Goal: Task Accomplishment & Management: Use online tool/utility

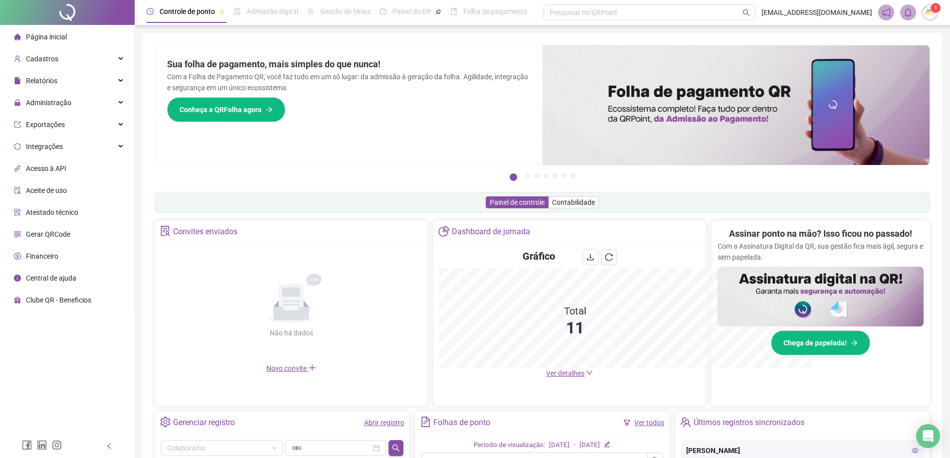
click at [648, 170] on div "Pague o QRPoint com Cartão de Crédito Sua assinatura: mais segurança, prática e…" at bounding box center [542, 115] width 775 height 140
click at [560, 371] on span "Ver detalhes" at bounding box center [565, 373] width 38 height 8
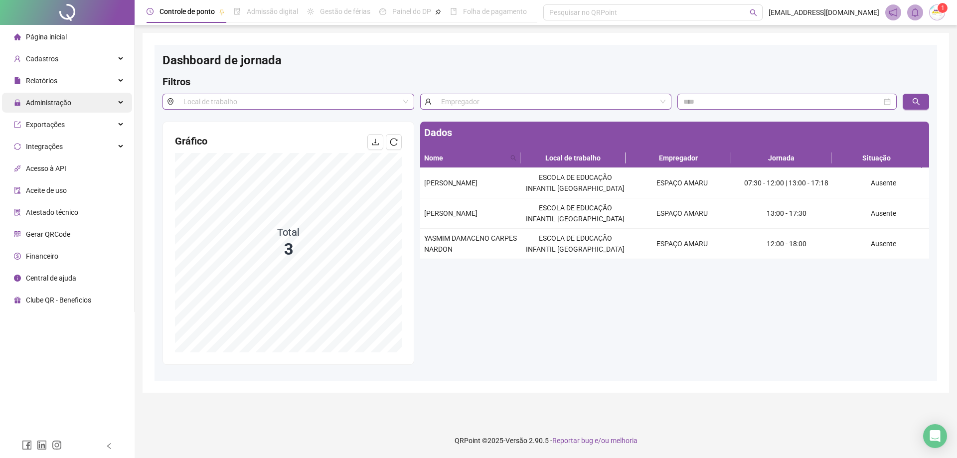
click at [57, 96] on span "Administração" at bounding box center [42, 103] width 57 height 20
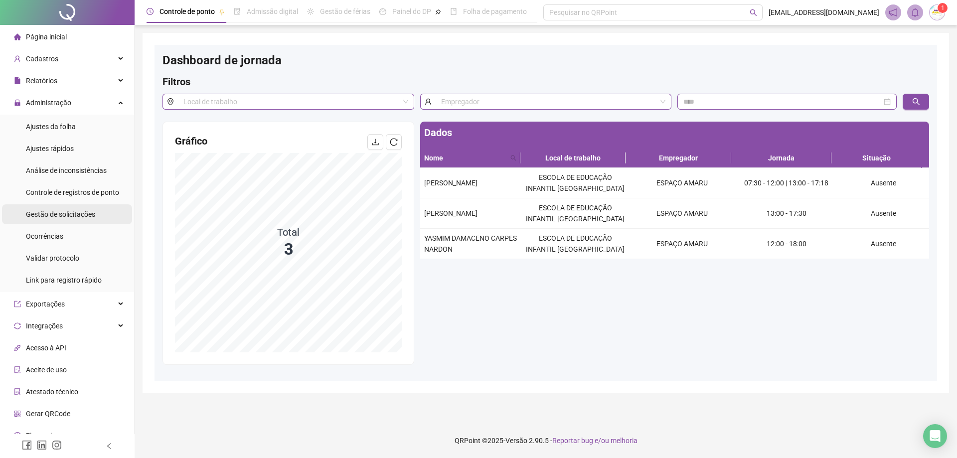
click at [56, 215] on span "Gestão de solicitações" at bounding box center [60, 214] width 69 height 8
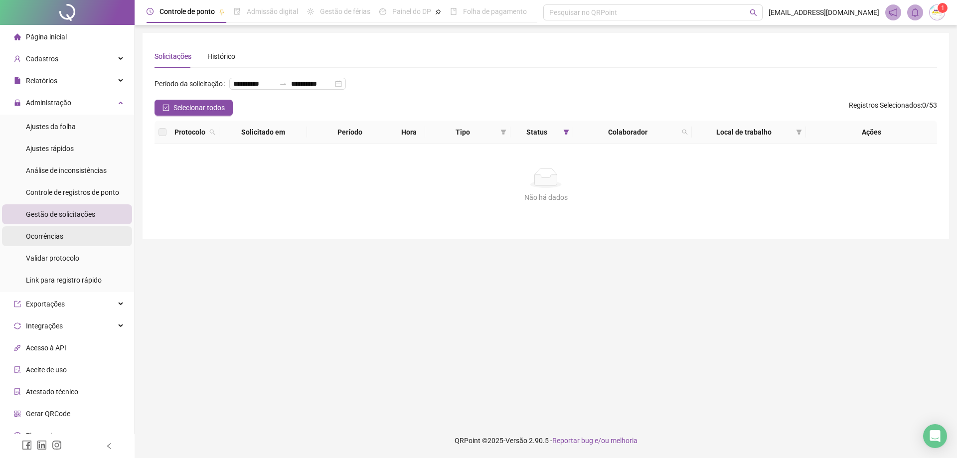
click at [55, 240] on span "Ocorrências" at bounding box center [44, 236] width 37 height 8
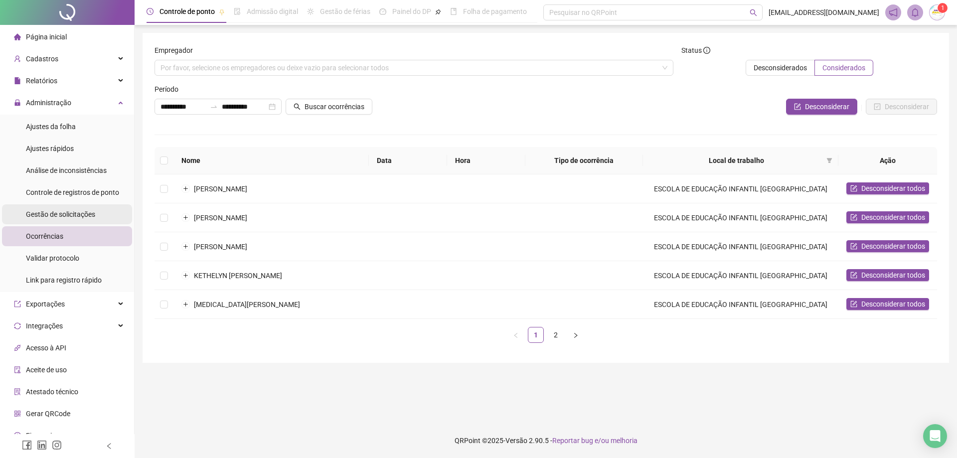
click at [73, 215] on span "Gestão de solicitações" at bounding box center [60, 214] width 69 height 8
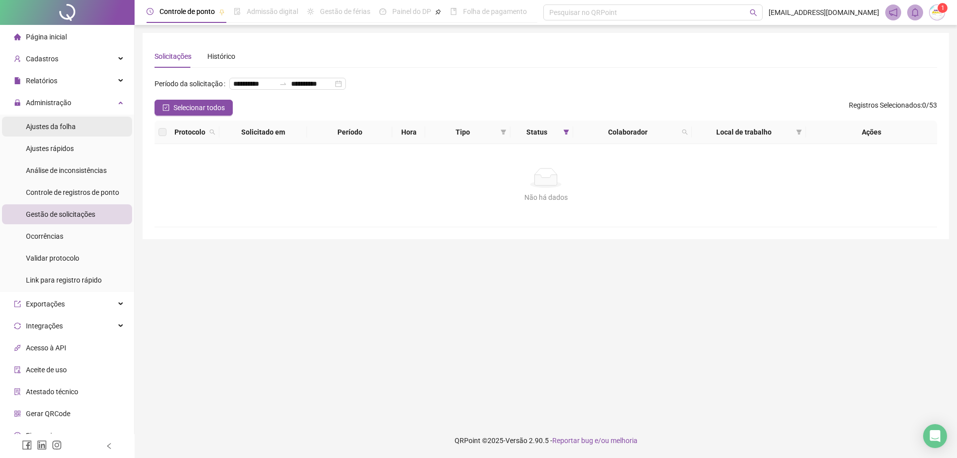
click at [55, 127] on span "Ajustes da folha" at bounding box center [51, 127] width 50 height 8
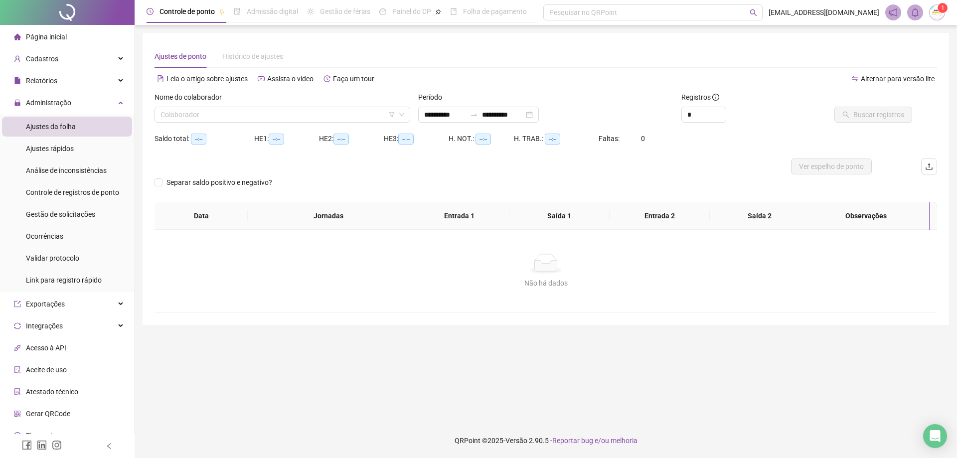
type input "**********"
click at [216, 118] on input "search" at bounding box center [278, 114] width 235 height 15
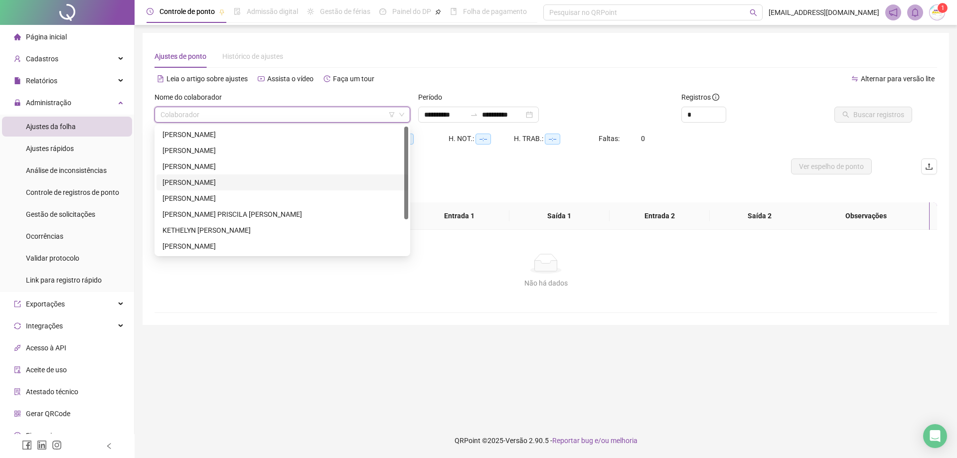
click at [235, 184] on div "[PERSON_NAME]" at bounding box center [283, 182] width 240 height 11
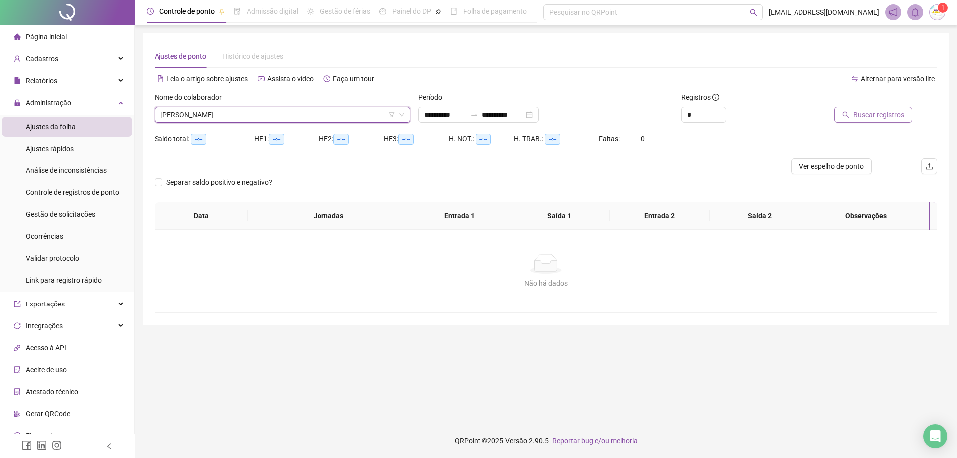
click at [879, 115] on span "Buscar registros" at bounding box center [879, 114] width 51 height 11
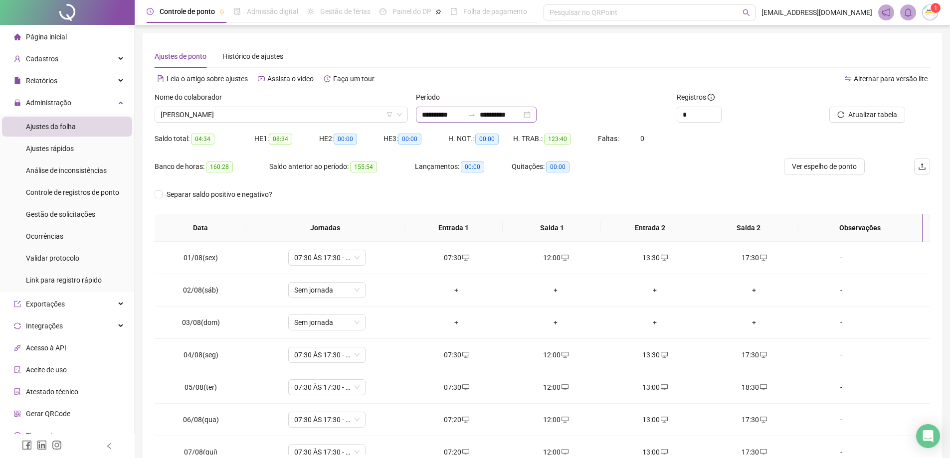
click at [537, 117] on div "**********" at bounding box center [476, 115] width 121 height 16
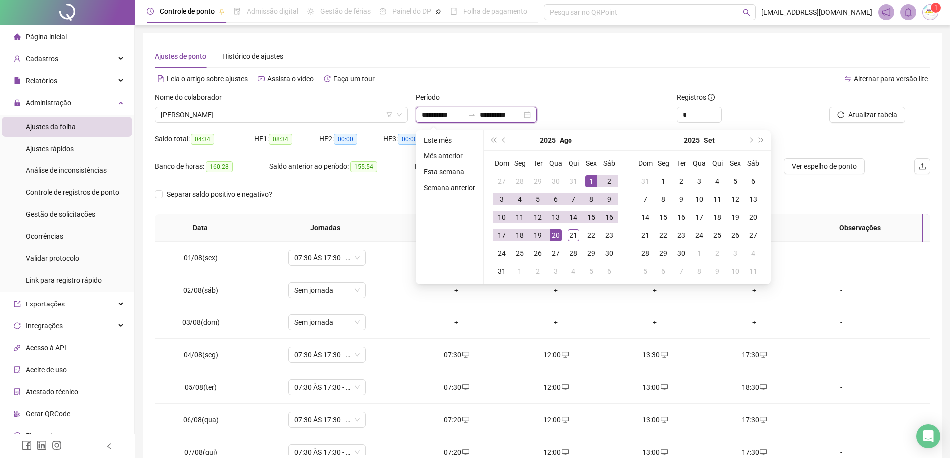
type input "**********"
click at [593, 182] on div "1" at bounding box center [591, 182] width 12 height 12
type input "**********"
click at [506, 272] on div "31" at bounding box center [502, 271] width 12 height 12
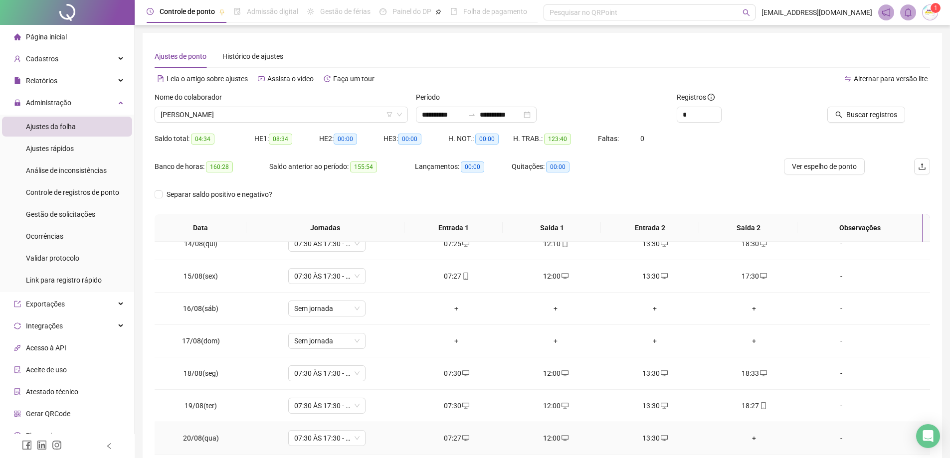
scroll to position [51, 0]
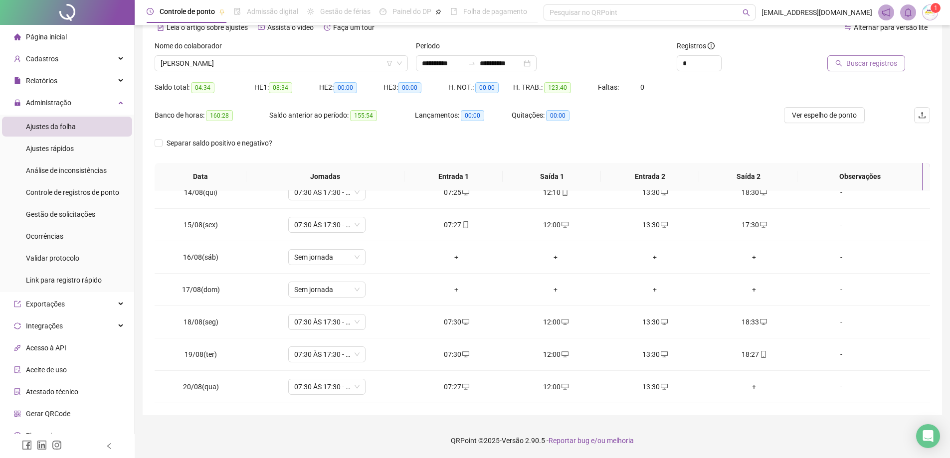
click at [884, 64] on span "Buscar registros" at bounding box center [871, 63] width 51 height 11
click at [257, 60] on span "[PERSON_NAME]" at bounding box center [281, 63] width 241 height 15
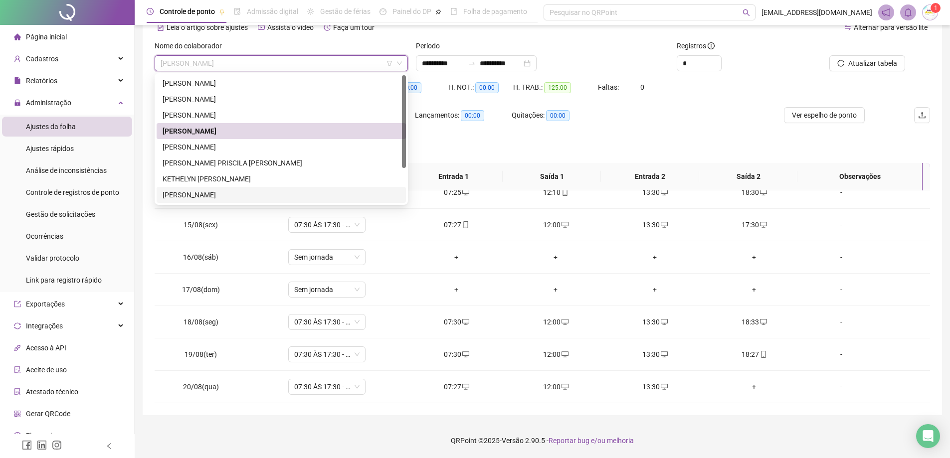
click at [203, 190] on div "[PERSON_NAME]" at bounding box center [281, 194] width 237 height 11
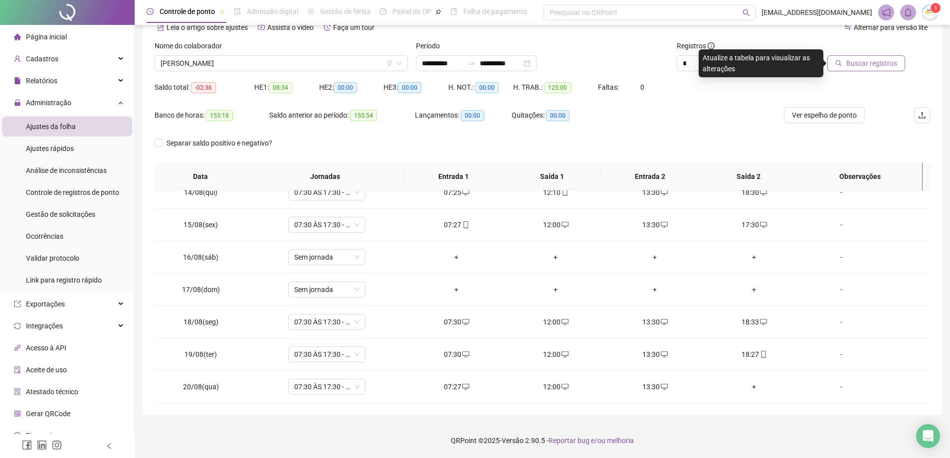
click at [876, 63] on span "Buscar registros" at bounding box center [871, 63] width 51 height 11
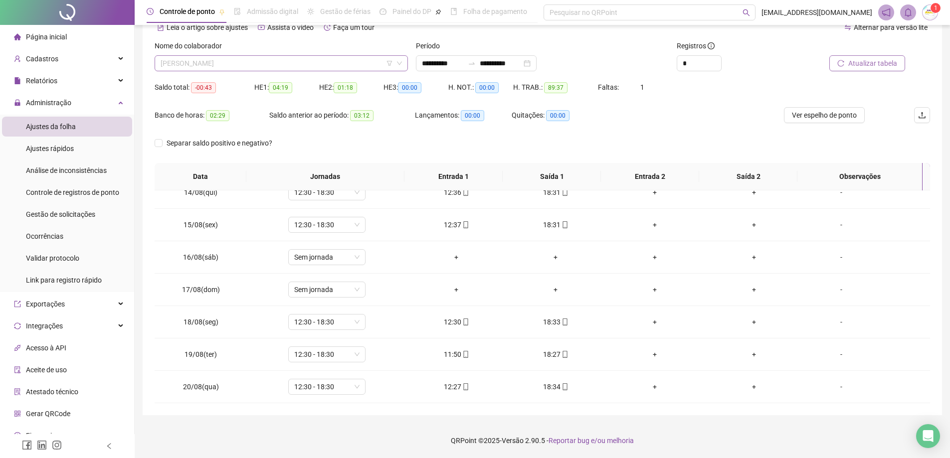
click at [337, 62] on span "[PERSON_NAME]" at bounding box center [281, 63] width 241 height 15
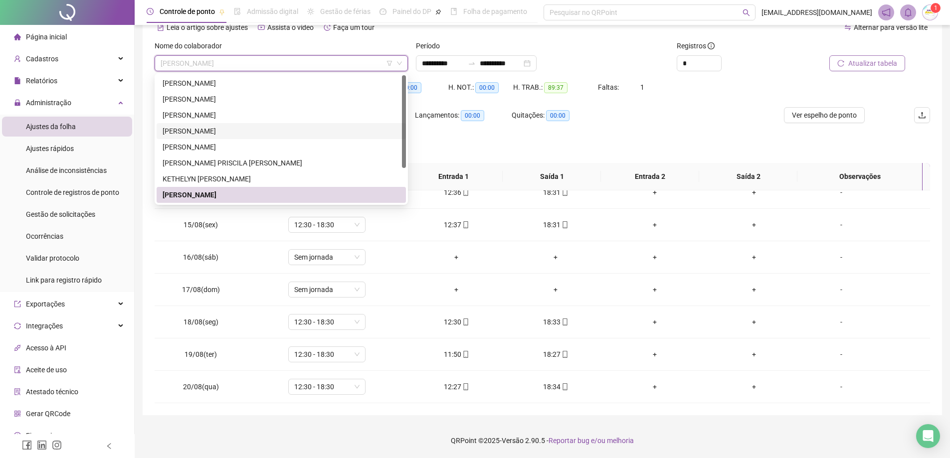
click at [286, 124] on div "[PERSON_NAME]" at bounding box center [281, 131] width 249 height 16
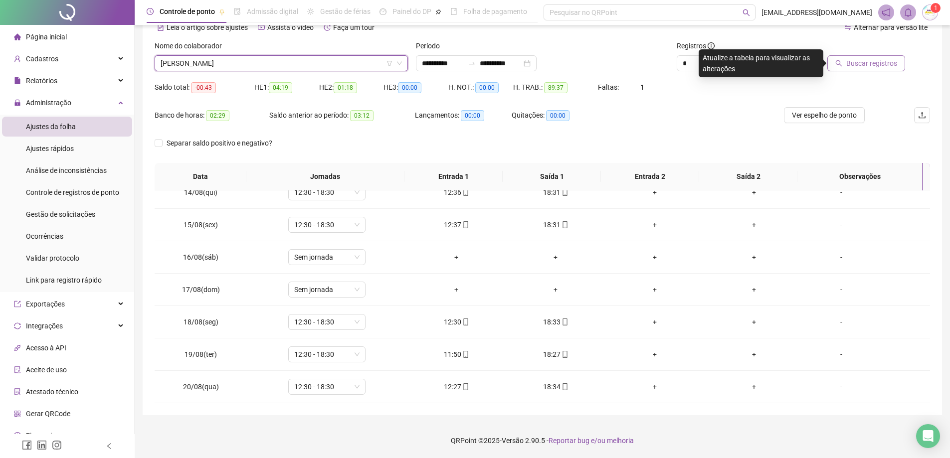
click at [880, 63] on span "Buscar registros" at bounding box center [871, 63] width 51 height 11
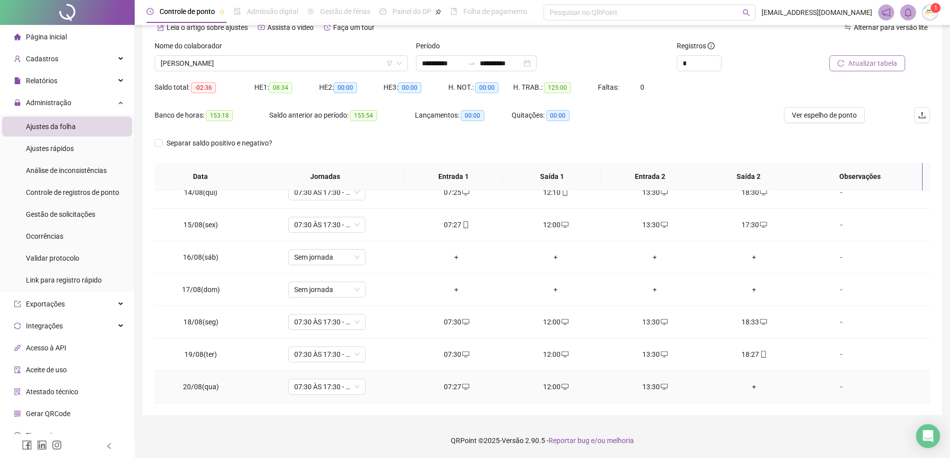
click at [749, 382] on div "+" at bounding box center [754, 386] width 83 height 11
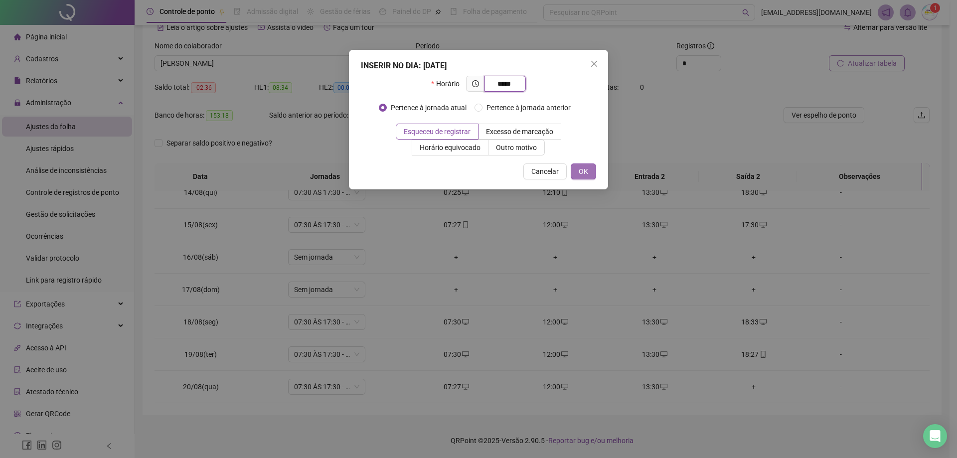
type input "*****"
click at [587, 174] on span "OK" at bounding box center [583, 171] width 9 height 11
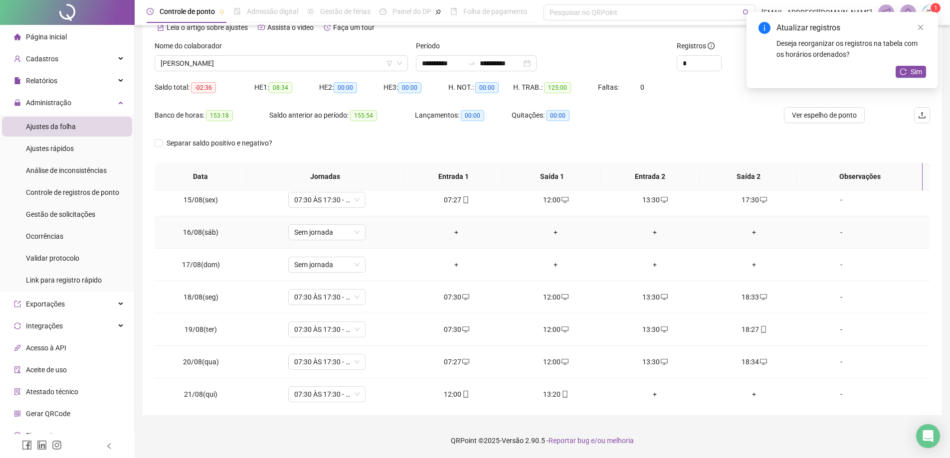
scroll to position [468, 0]
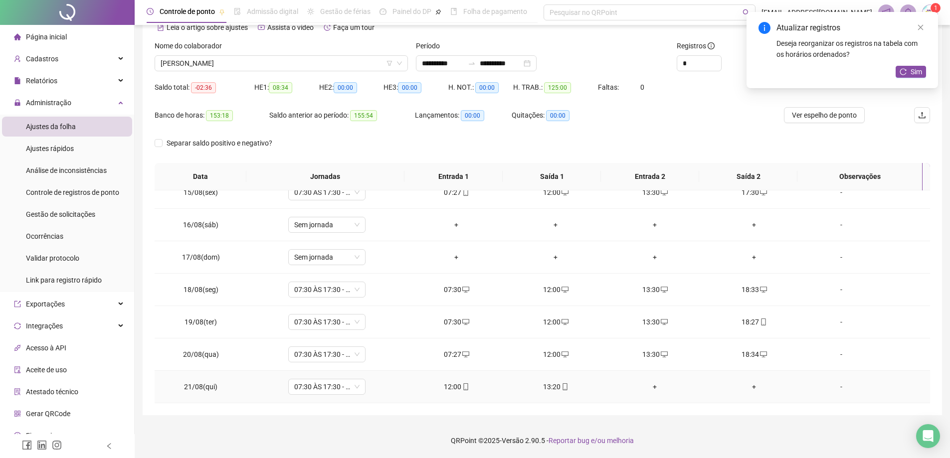
click at [651, 390] on div "+" at bounding box center [654, 386] width 83 height 11
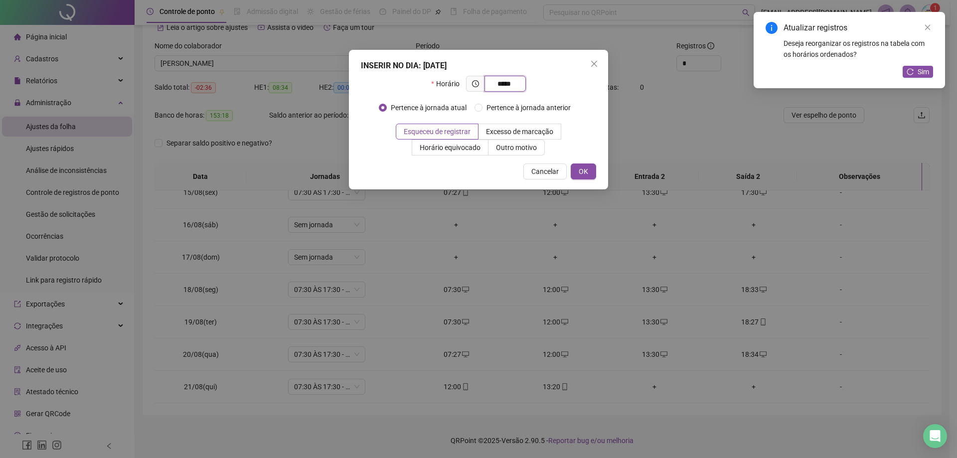
type input "*****"
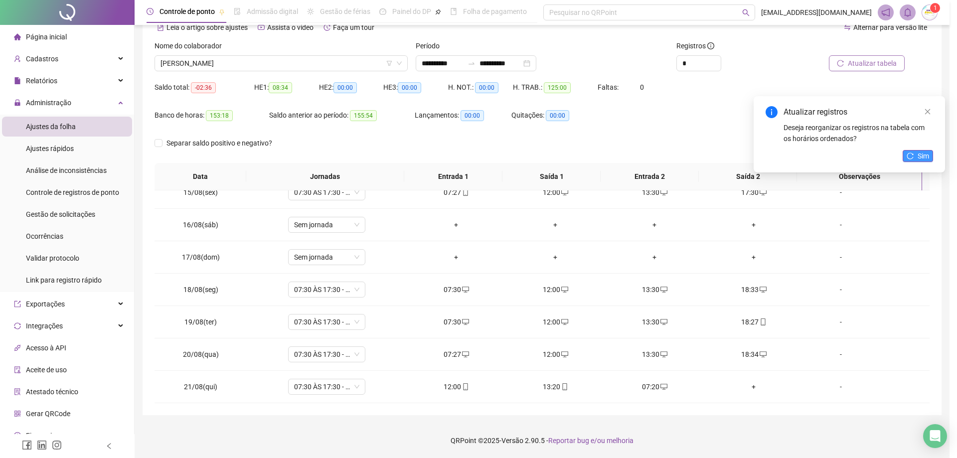
click at [945, 12] on div "Atualizar registros Deseja reorganizar os registros na tabela com os horários o…" at bounding box center [945, 12] width 0 height 0
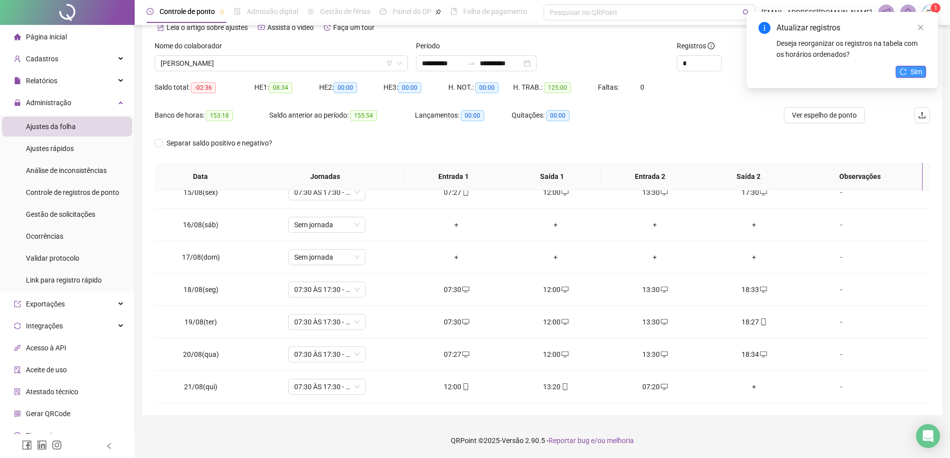
click at [917, 75] on span "Sim" at bounding box center [916, 71] width 11 height 11
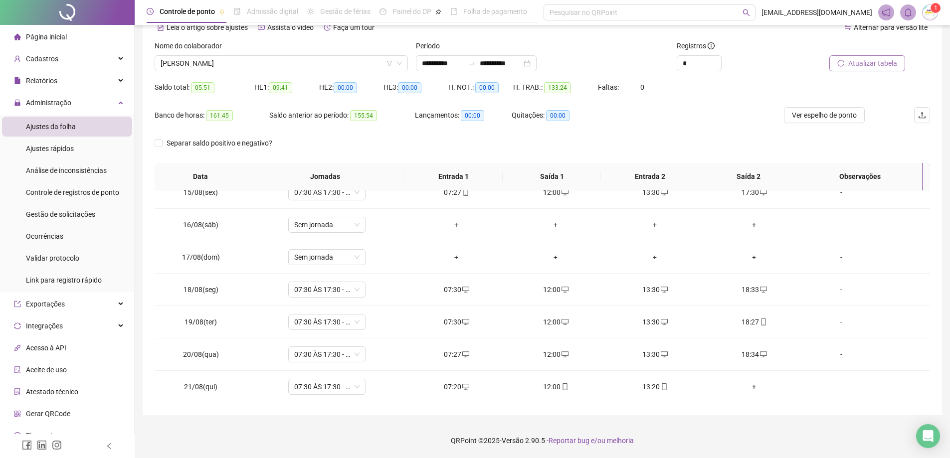
click at [51, 38] on span "Página inicial" at bounding box center [46, 37] width 41 height 8
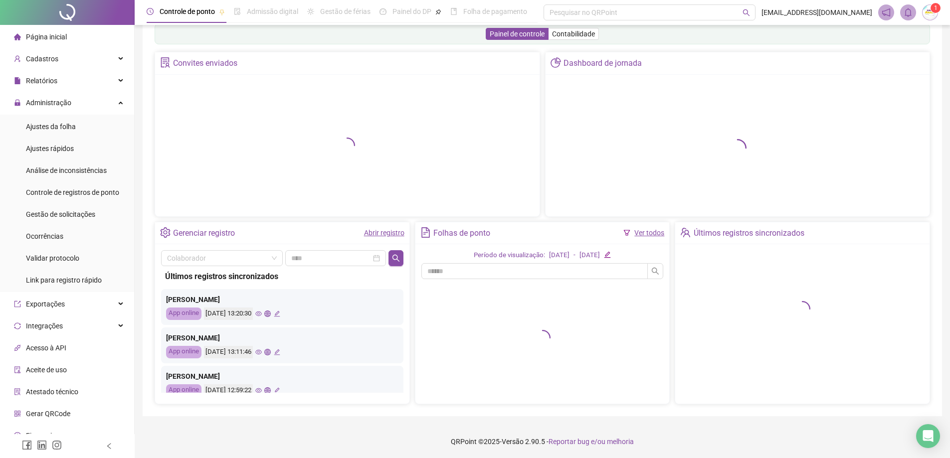
scroll to position [22, 0]
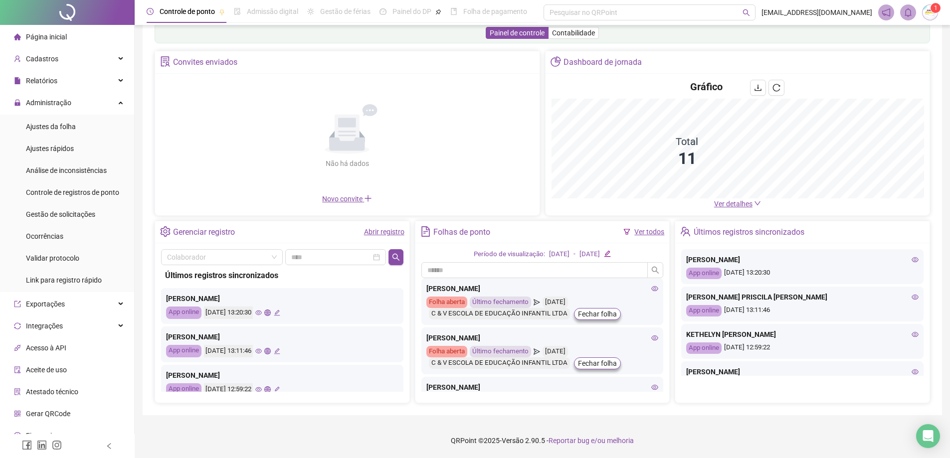
click at [42, 41] on div "Página inicial" at bounding box center [40, 37] width 53 height 20
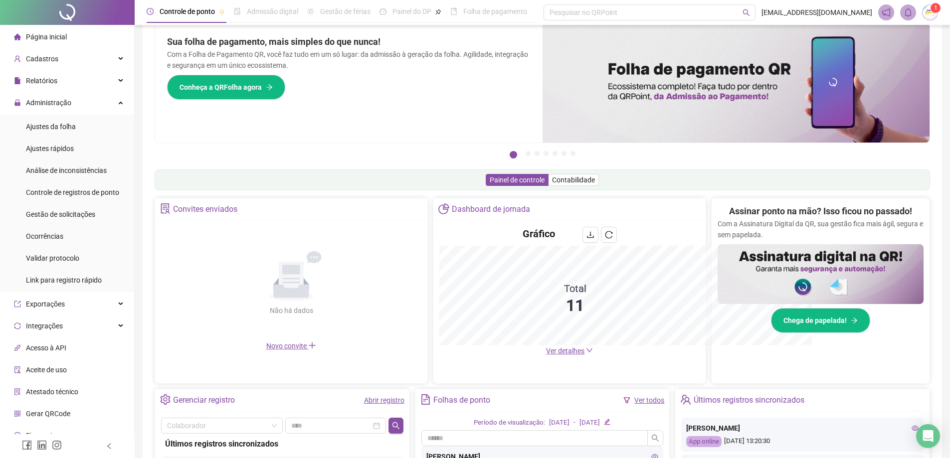
scroll to position [51, 0]
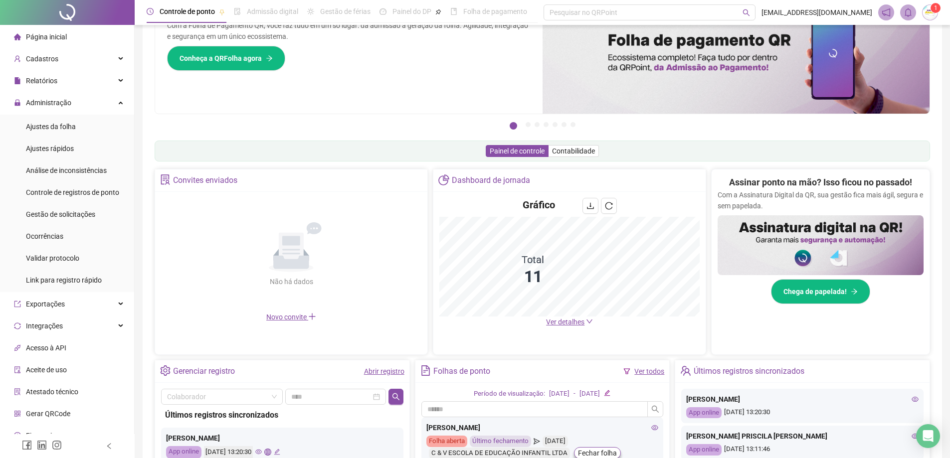
click at [47, 44] on div "Página inicial" at bounding box center [40, 37] width 53 height 20
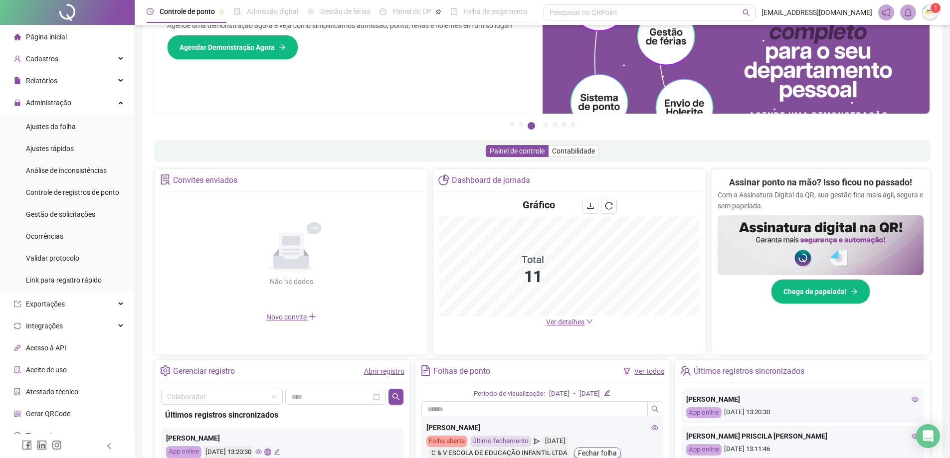
click at [47, 41] on div "Página inicial" at bounding box center [40, 37] width 53 height 20
click at [62, 109] on span "Administração" at bounding box center [42, 103] width 57 height 20
